Goal: Task Accomplishment & Management: Manage account settings

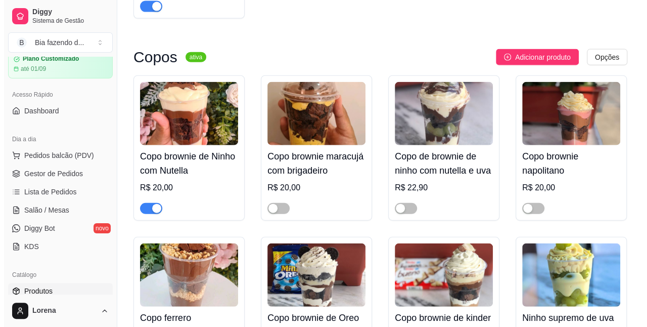
scroll to position [1163, 0]
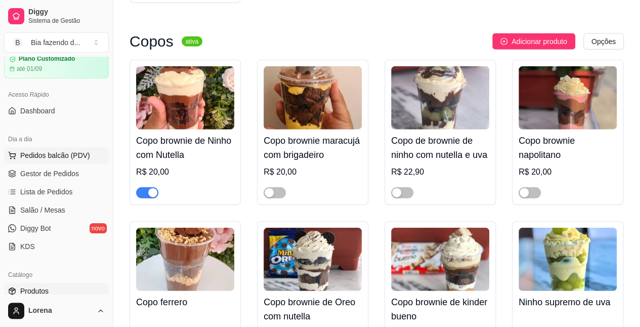
click at [64, 149] on button "Pedidos balcão (PDV)" at bounding box center [56, 155] width 105 height 16
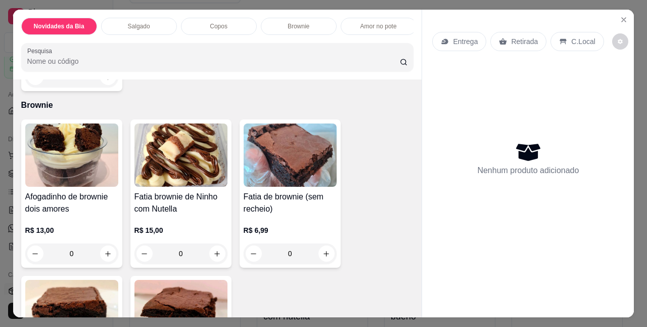
scroll to position [556, 0]
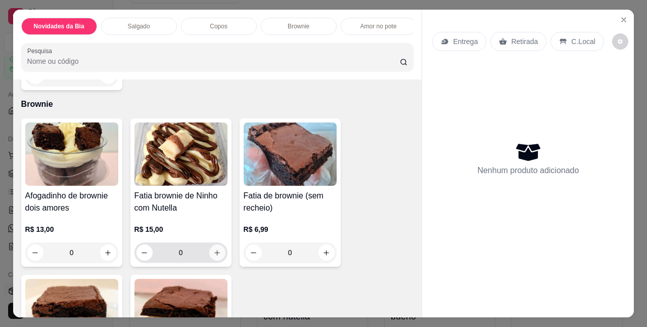
click at [217, 258] on button "increase-product-quantity" at bounding box center [217, 252] width 16 height 16
type input "1"
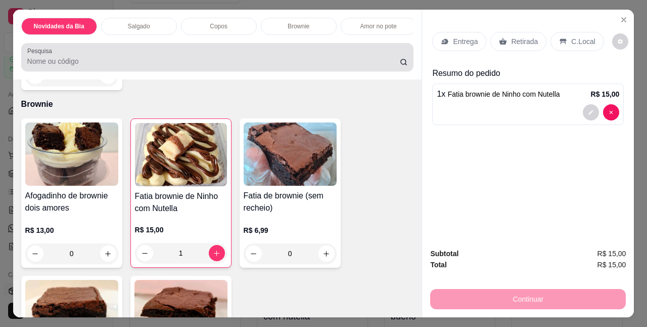
click at [91, 66] on input "Pesquisa" at bounding box center [213, 61] width 373 height 10
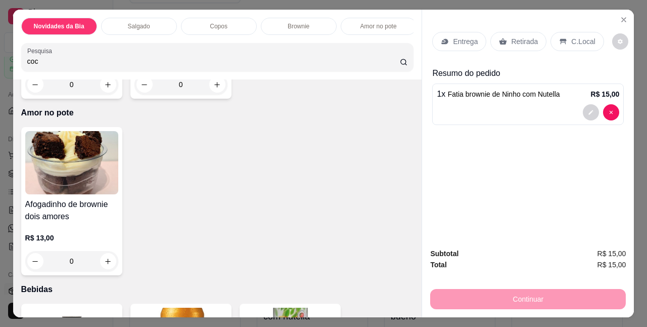
scroll to position [720, 0]
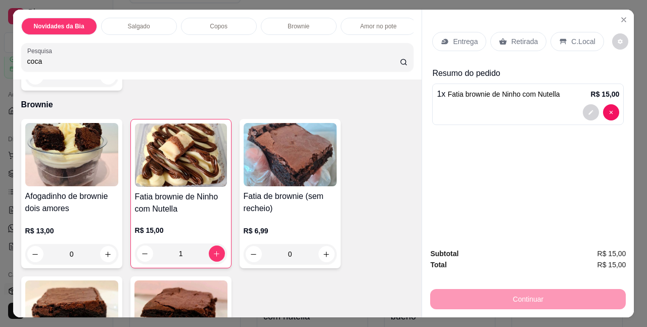
type input "coca"
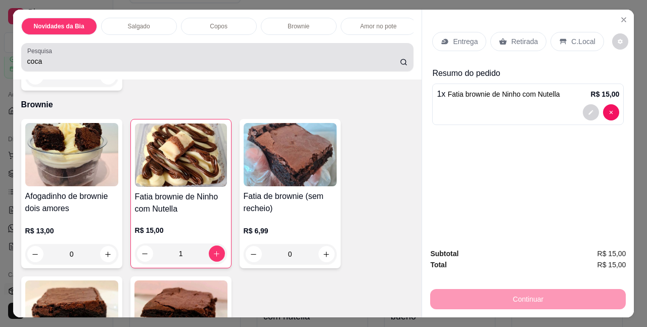
click at [400, 66] on icon at bounding box center [404, 62] width 8 height 8
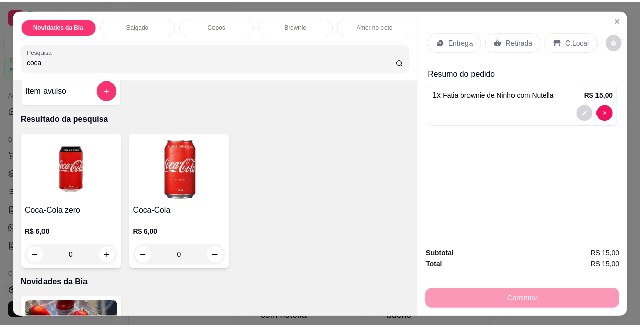
scroll to position [0, 0]
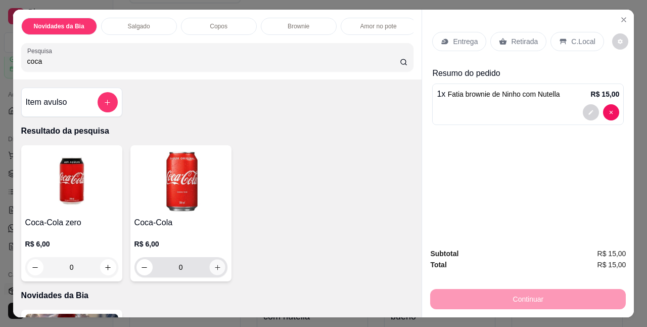
click at [209, 265] on button "increase-product-quantity" at bounding box center [217, 267] width 16 height 16
type input "1"
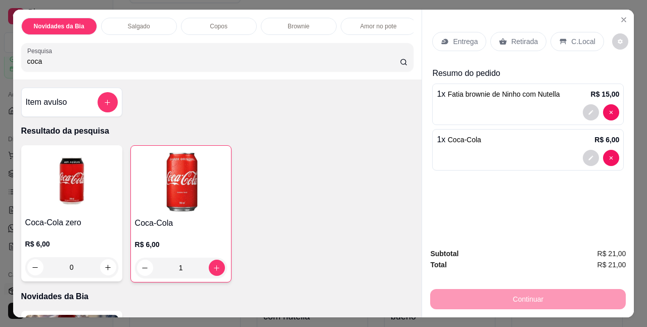
click at [596, 295] on div "Continuar" at bounding box center [528, 297] width 196 height 23
click at [576, 36] on p "C.Local" at bounding box center [583, 41] width 24 height 10
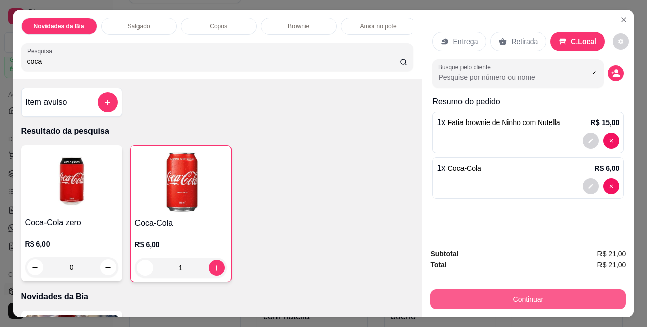
click at [565, 289] on button "Continuar" at bounding box center [528, 299] width 196 height 20
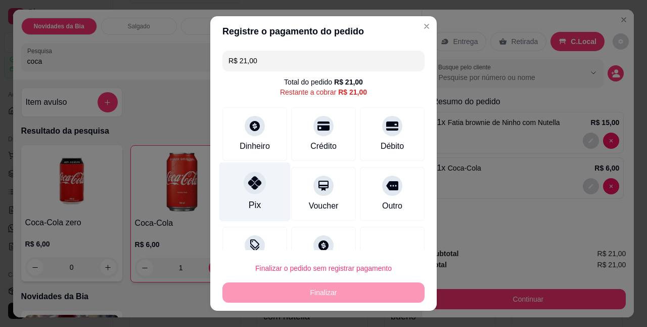
click at [263, 192] on div "Pix" at bounding box center [254, 191] width 71 height 59
type input "R$ 0,00"
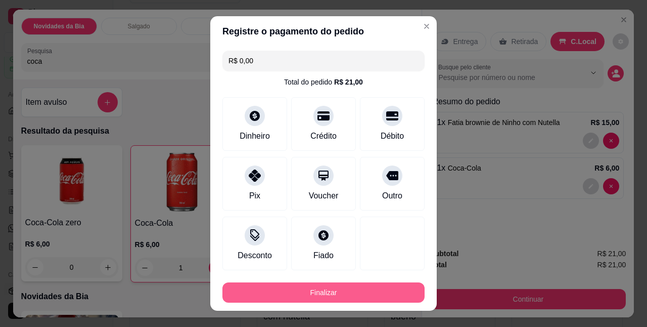
click at [293, 293] on button "Finalizar" at bounding box center [323, 292] width 202 height 20
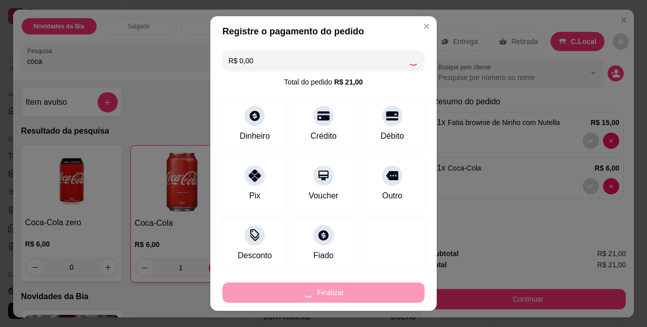
type input "0"
type input "-R$ 21,00"
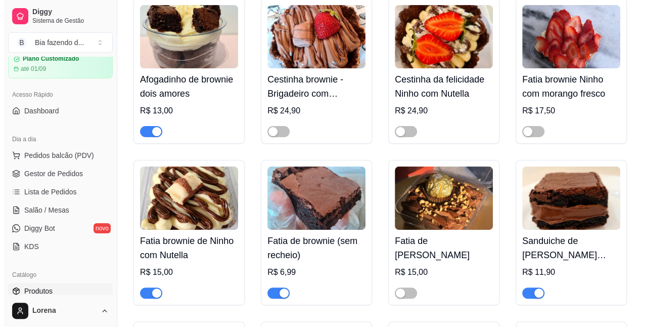
scroll to position [1972, 0]
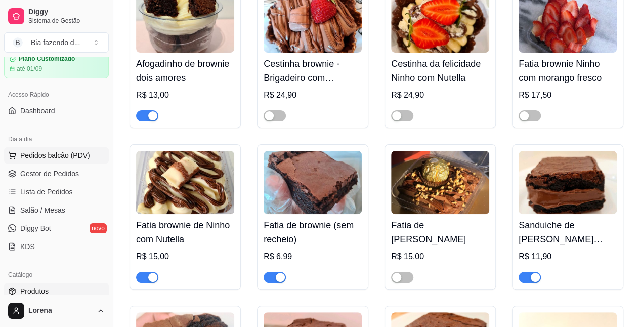
click at [35, 152] on span "Pedidos balcão (PDV)" at bounding box center [55, 155] width 70 height 10
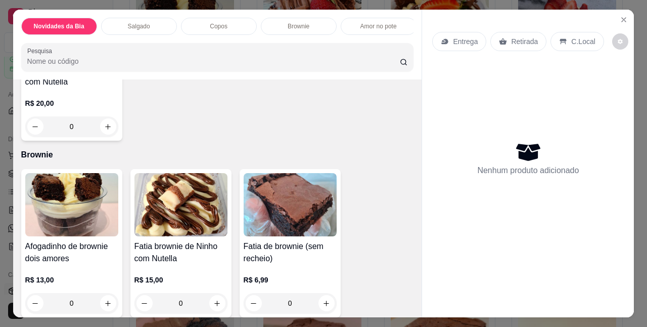
scroll to position [556, 0]
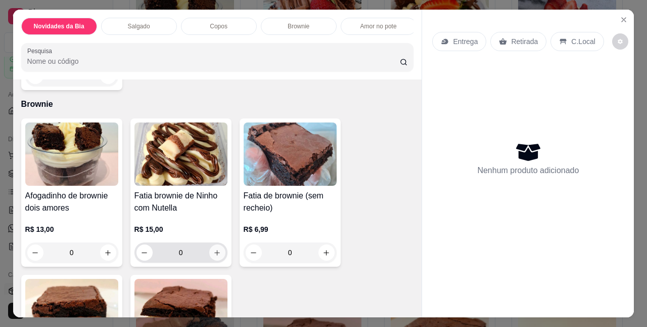
click at [214, 255] on icon "increase-product-quantity" at bounding box center [217, 253] width 6 height 6
type input "1"
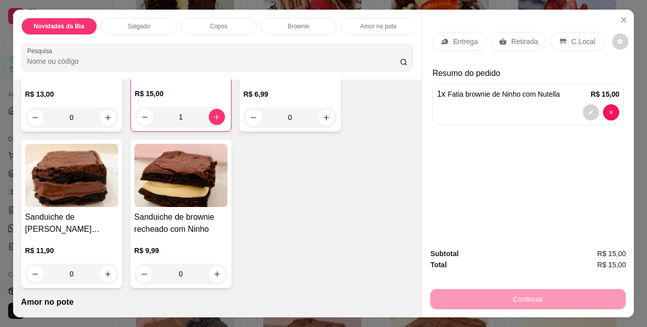
scroll to position [708, 0]
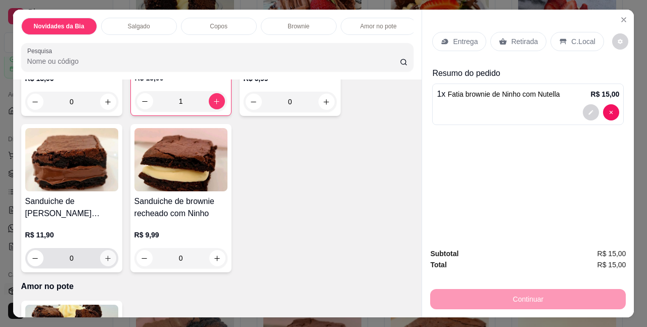
click at [104, 260] on icon "increase-product-quantity" at bounding box center [108, 258] width 8 height 8
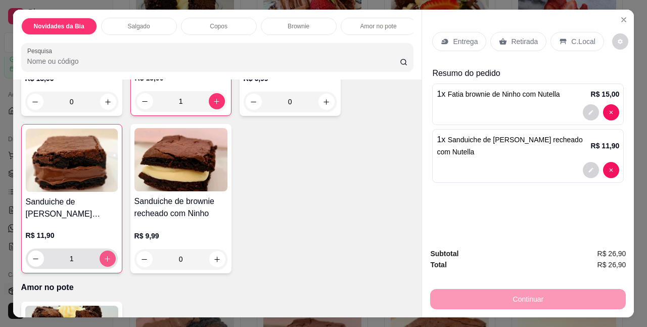
click at [104, 260] on icon "increase-product-quantity" at bounding box center [108, 259] width 8 height 8
type input "3"
click at [554, 297] on div "Continuar" at bounding box center [528, 297] width 196 height 23
click at [571, 38] on p "C.Local" at bounding box center [583, 41] width 24 height 10
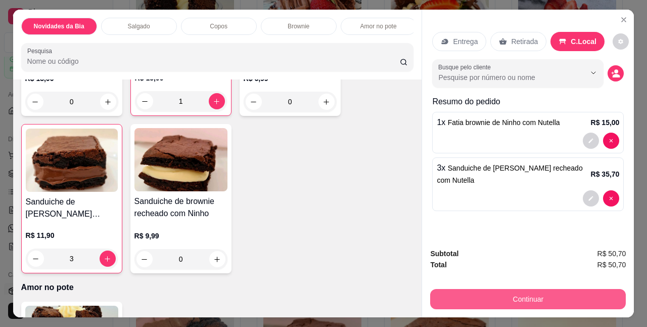
click at [478, 298] on button "Continuar" at bounding box center [528, 299] width 196 height 20
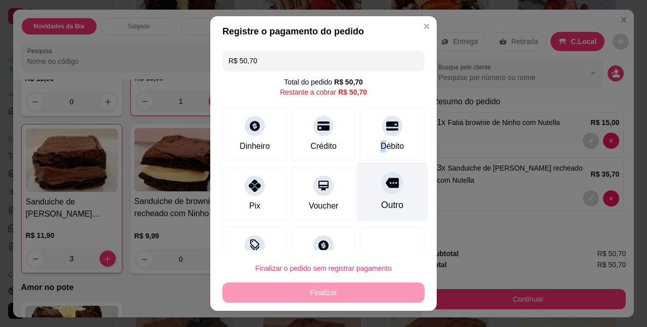
drag, startPoint x: 368, startPoint y: 136, endPoint x: 351, endPoint y: 201, distance: 67.0
click at [368, 135] on div "Débito" at bounding box center [392, 134] width 65 height 54
type input "R$ 0,00"
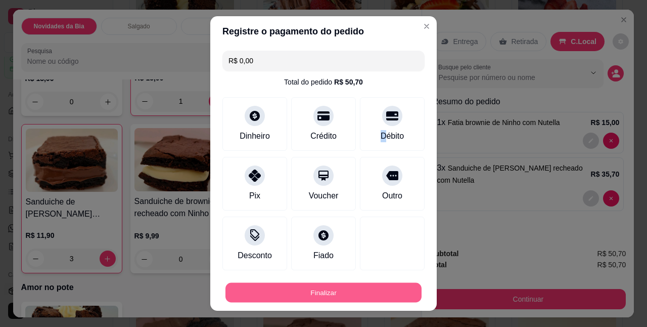
click at [338, 288] on button "Finalizar" at bounding box center [323, 292] width 196 height 20
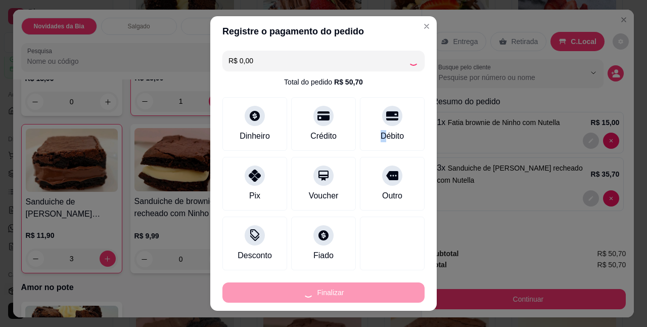
type input "0"
type input "-R$ 50,70"
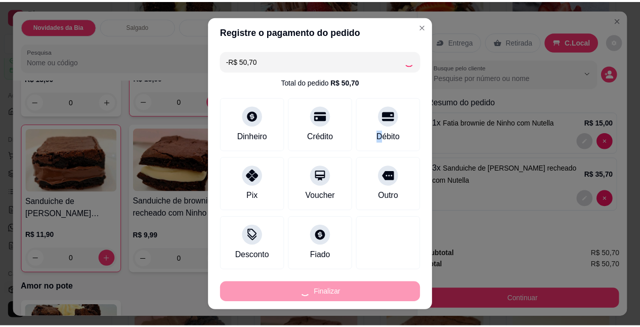
scroll to position [707, 0]
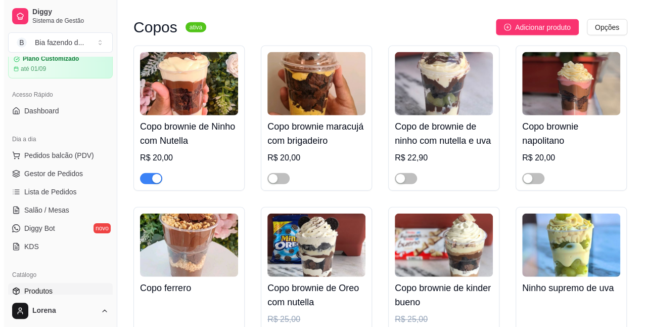
scroll to position [1112, 0]
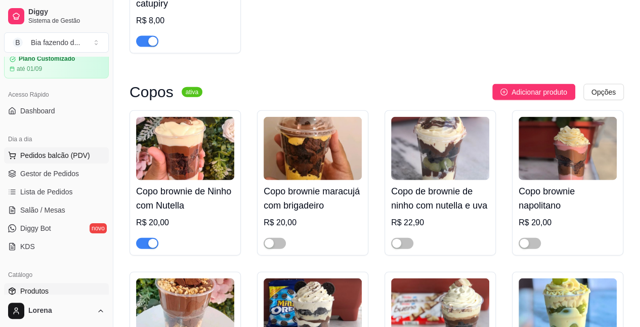
click at [61, 161] on button "Pedidos balcão (PDV)" at bounding box center [56, 155] width 105 height 16
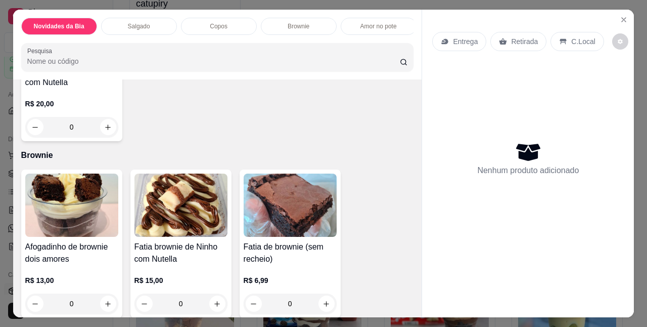
scroll to position [556, 0]
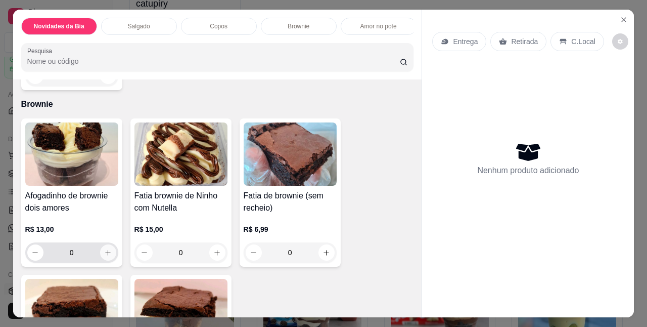
click at [110, 256] on button "increase-product-quantity" at bounding box center [108, 252] width 16 height 16
type input "1"
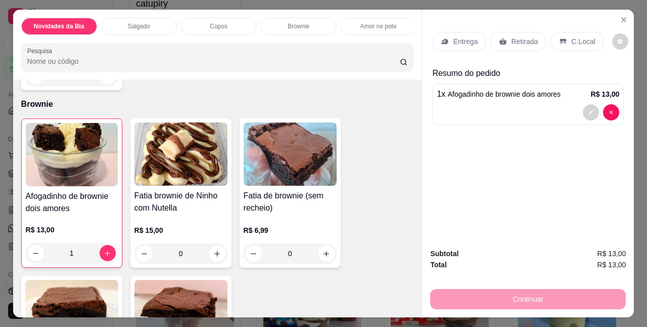
click at [574, 45] on div "C.Local" at bounding box center [577, 41] width 53 height 19
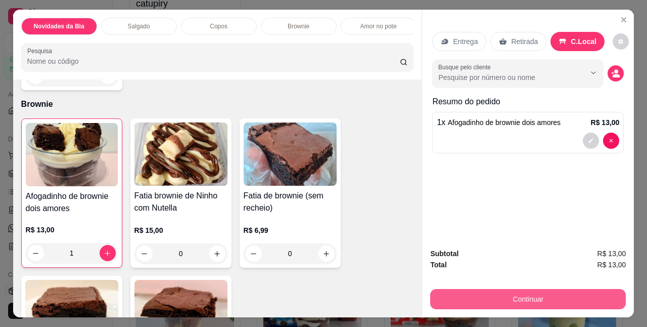
click at [509, 294] on button "Continuar" at bounding box center [528, 299] width 196 height 20
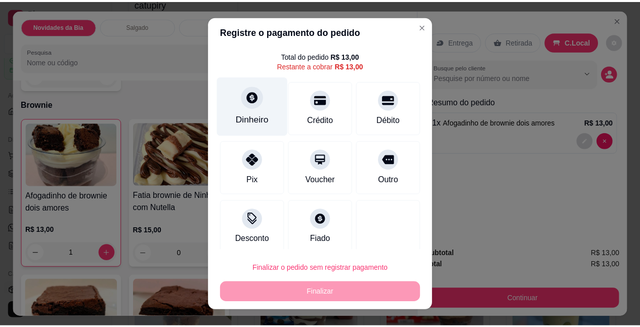
scroll to position [33, 0]
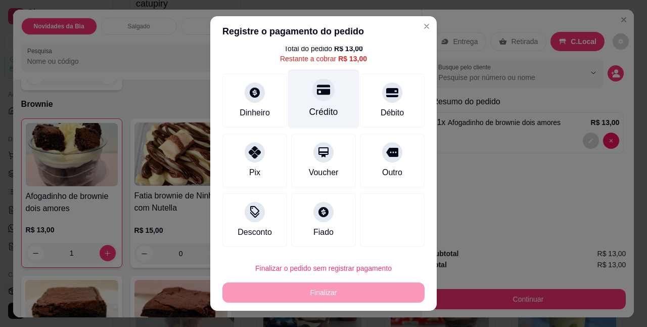
click at [299, 102] on div "Crédito" at bounding box center [323, 98] width 71 height 59
type input "R$ 0,00"
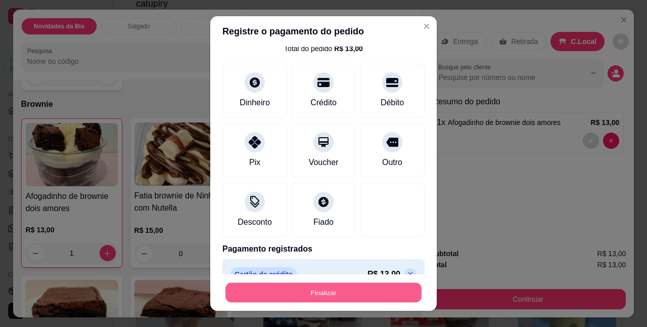
click at [335, 289] on button "Finalizar" at bounding box center [323, 292] width 196 height 20
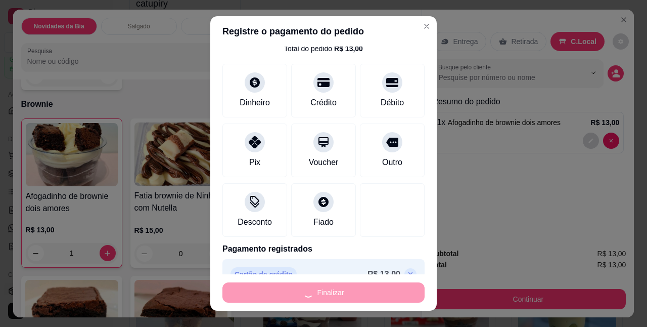
type input "0"
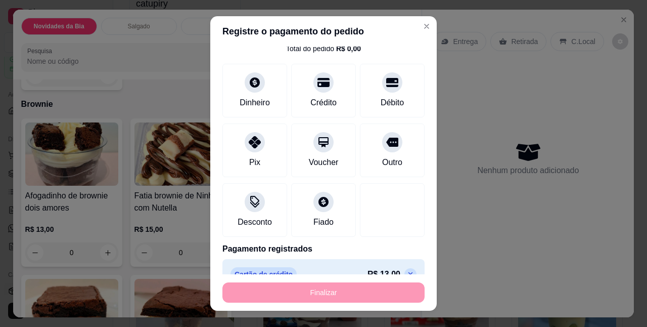
type input "-R$ 13,00"
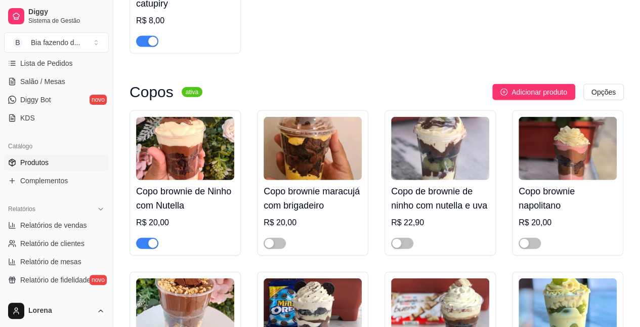
scroll to position [192, 0]
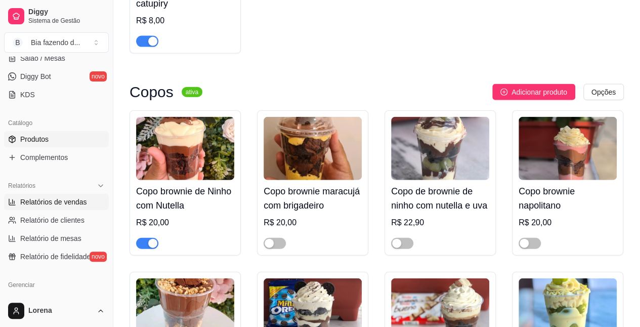
click at [67, 201] on span "Relatórios de vendas" at bounding box center [53, 202] width 67 height 10
select select "ALL"
select select "0"
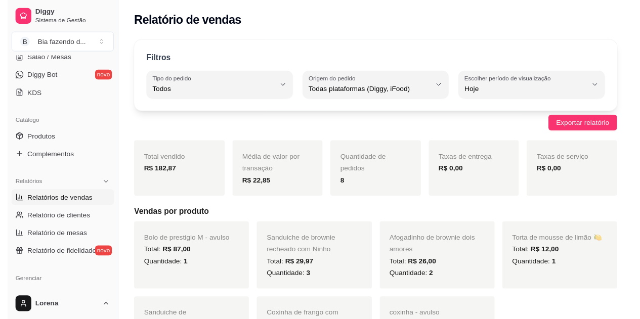
scroll to position [142, 0]
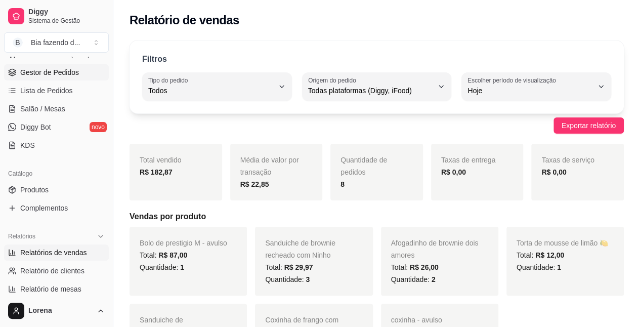
click at [47, 73] on span "Gestor de Pedidos" at bounding box center [49, 72] width 59 height 10
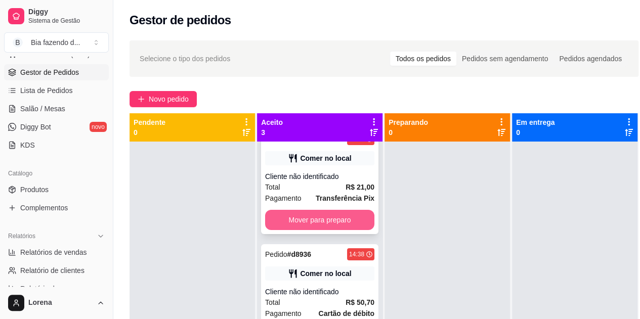
scroll to position [29, 0]
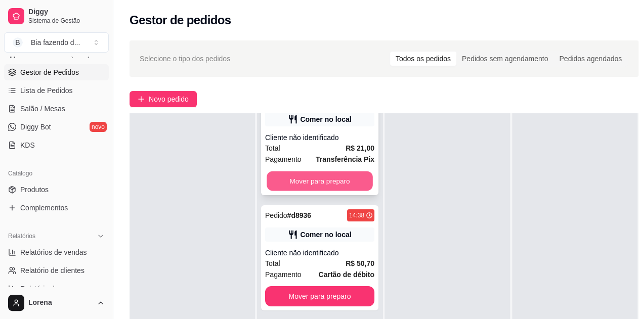
click at [334, 172] on button "Mover para preparo" at bounding box center [319, 181] width 106 height 20
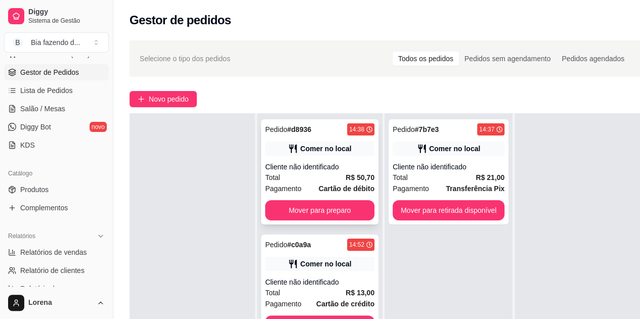
scroll to position [0, 0]
click at [345, 206] on button "Mover para preparo" at bounding box center [319, 210] width 109 height 20
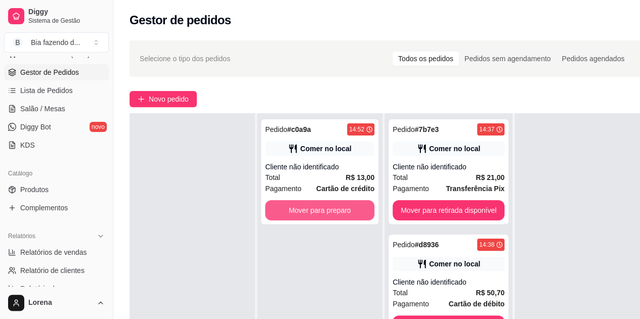
click at [345, 206] on button "Mover para preparo" at bounding box center [319, 210] width 109 height 20
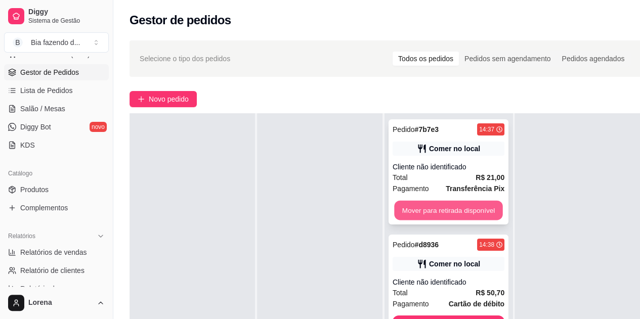
click at [451, 214] on button "Mover para retirada disponível" at bounding box center [448, 211] width 108 height 20
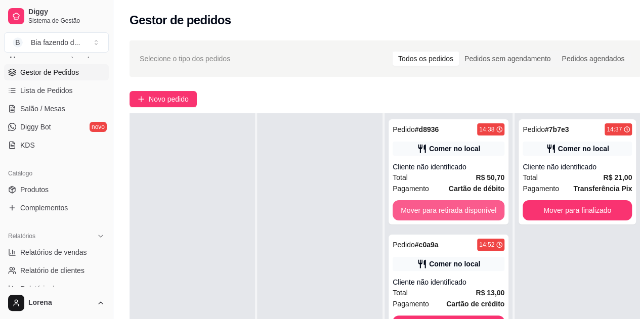
click at [451, 214] on button "Mover para retirada disponível" at bounding box center [448, 210] width 112 height 20
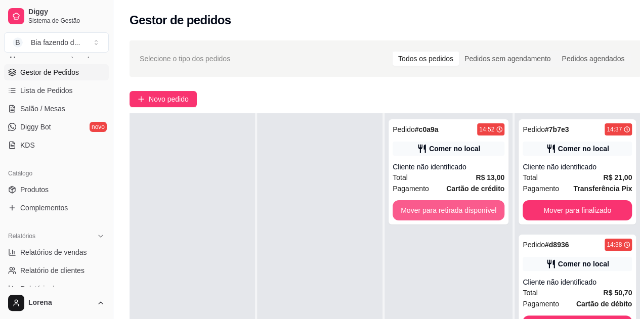
click at [451, 214] on button "Mover para retirada disponível" at bounding box center [448, 210] width 112 height 20
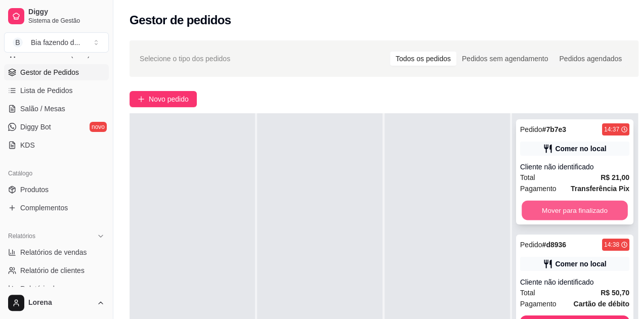
click at [568, 213] on button "Mover para finalizado" at bounding box center [574, 211] width 106 height 20
click at [568, 213] on button "Mover para finalizado" at bounding box center [574, 210] width 109 height 20
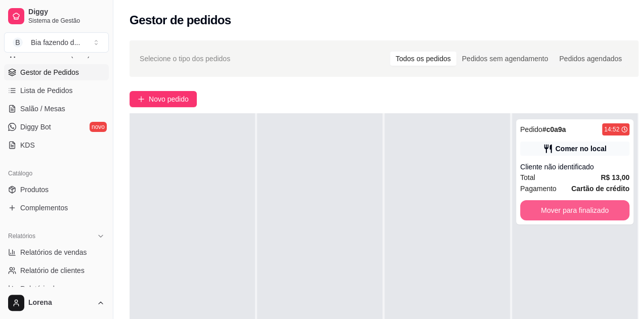
click at [568, 213] on button "Mover para finalizado" at bounding box center [574, 210] width 109 height 20
